Goal: Navigation & Orientation: Find specific page/section

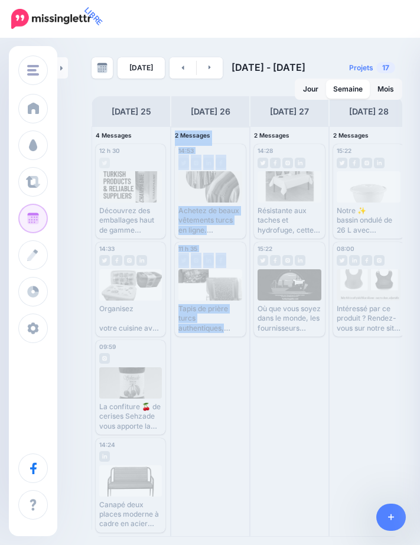
scroll to position [4, 0]
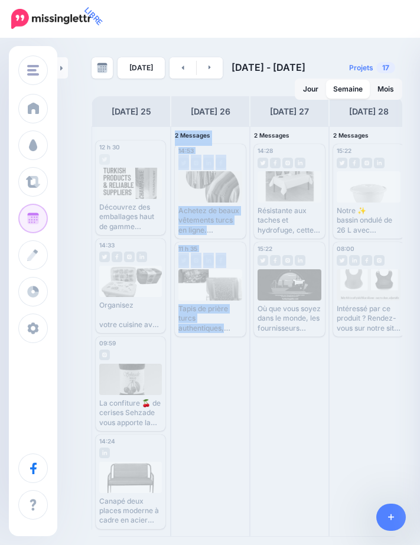
drag, startPoint x: 154, startPoint y: 533, endPoint x: 272, endPoint y: 537, distance: 117.6
click at [272, 537] on div "Lundi 25 Mardi 26 Mercredi 27 Jeudi 28 Vendredi 29 Samedi 30 Dimanche 31 4 Mess…" at bounding box center [247, 316] width 311 height 441
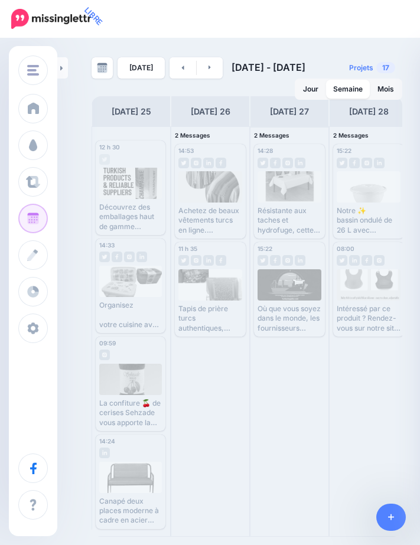
click at [292, 457] on div "14:28 Wed, August 27, 2025 02:28pm Résistante aux taches et hydrofuge, cette na…" at bounding box center [289, 331] width 78 height 409
click at [274, 40] on div "Aujourd’hui 25 août - 01 sept. 2025 Projets 17 Jour Semaine Mois" at bounding box center [210, 288] width 420 height 497
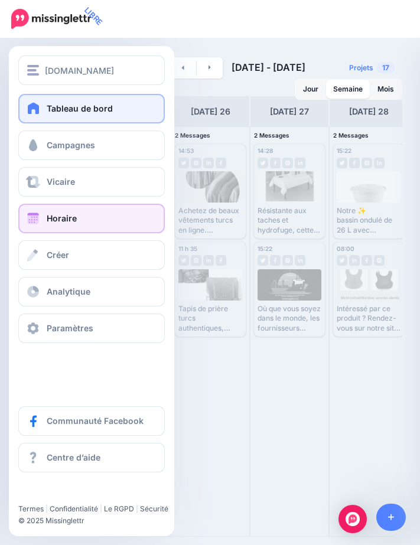
click at [111, 113] on link "Tableau de bord" at bounding box center [91, 109] width 146 height 30
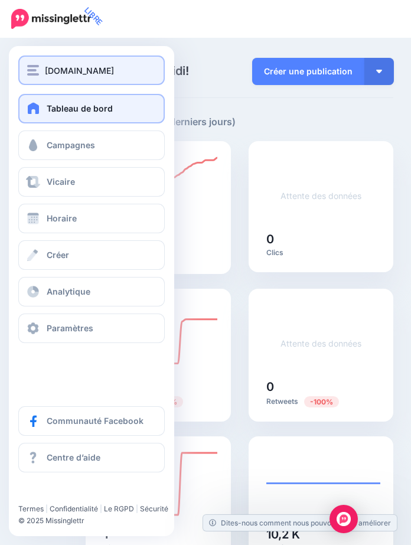
click at [25, 66] on button "[DOMAIN_NAME]" at bounding box center [91, 71] width 146 height 30
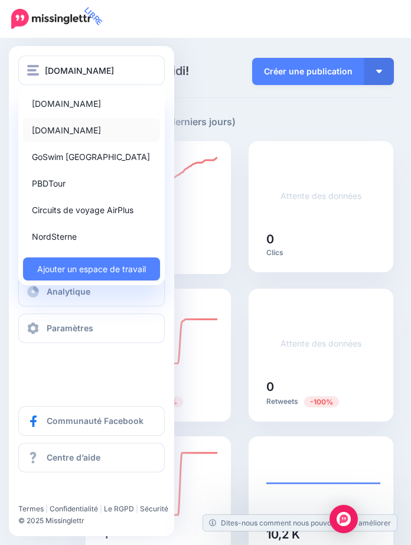
click at [76, 139] on link "[DOMAIN_NAME]" at bounding box center [91, 130] width 137 height 23
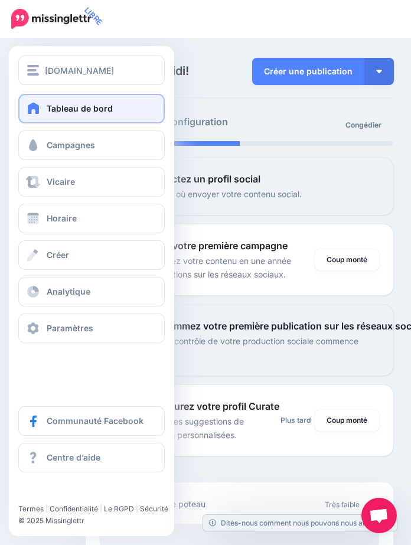
click at [131, 162] on div "Tableau de bord Campagnes Vicaire Horaire Créer Analytique Paramètres Communaut…" at bounding box center [91, 218] width 165 height 249
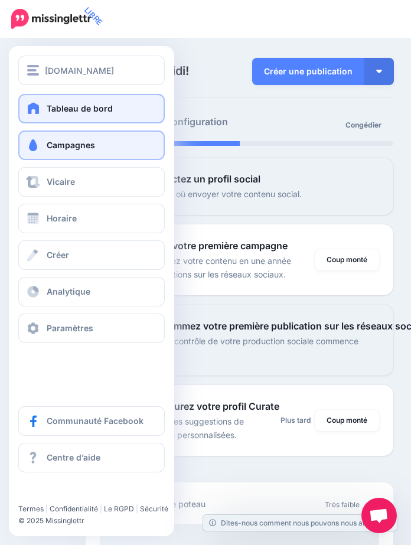
click at [122, 147] on link "Campagnes" at bounding box center [91, 146] width 146 height 30
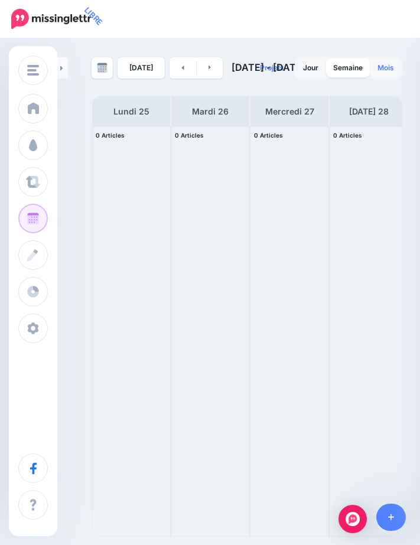
click at [374, 64] on link "Mois" at bounding box center [385, 67] width 31 height 19
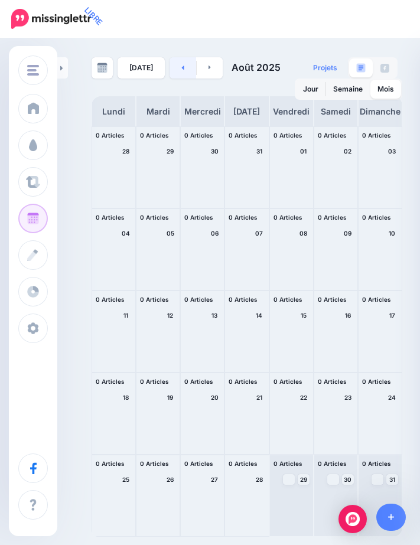
click at [194, 70] on link at bounding box center [182, 67] width 27 height 21
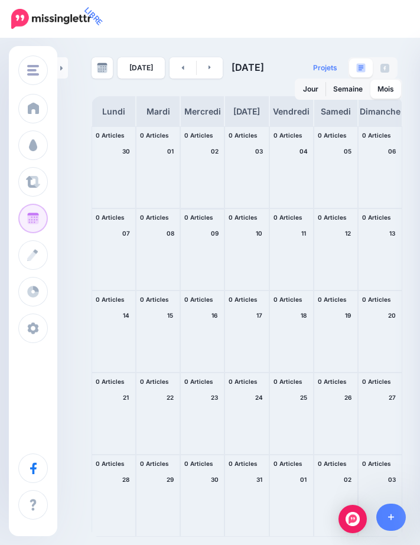
click at [202, 240] on div at bounding box center [202, 249] width 43 height 81
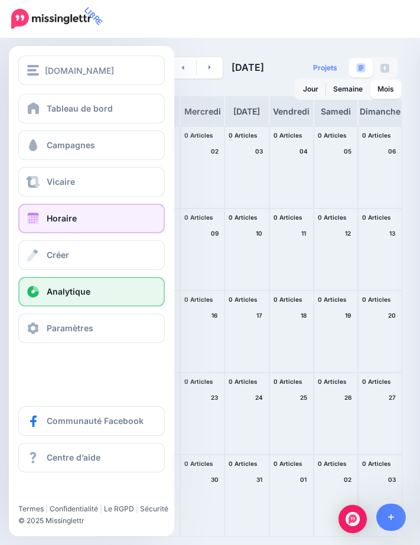
click at [136, 292] on link "Analytique" at bounding box center [91, 292] width 146 height 30
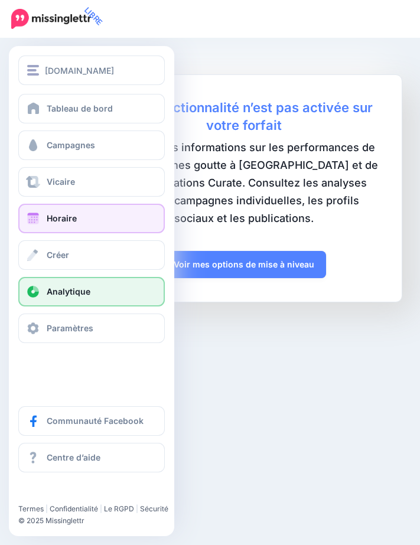
click at [97, 222] on link "Horaire" at bounding box center [91, 219] width 146 height 30
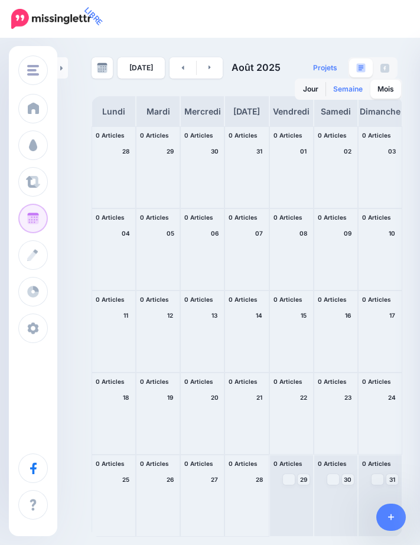
click at [356, 89] on link "Semaine" at bounding box center [348, 89] width 44 height 19
